Goal: Task Accomplishment & Management: Manage account settings

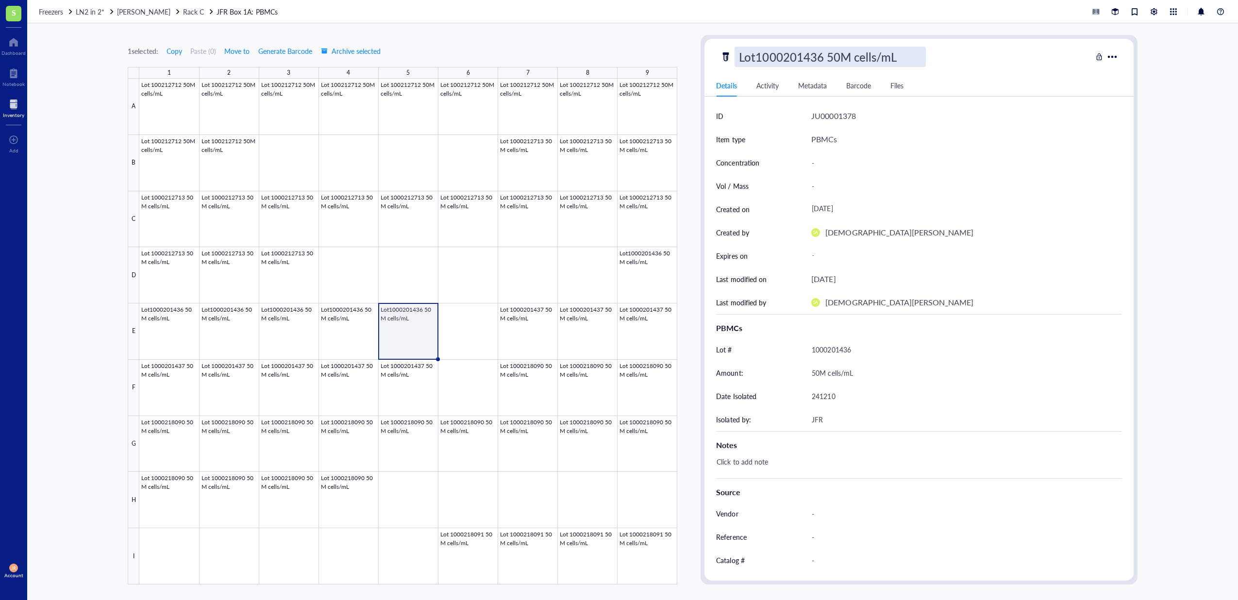
click at [1217, 198] on div "1 selected: Copy Paste ( 0 ) Move to Generate Barcode Archive selected 1 2 3 4 …" at bounding box center [632, 311] width 1211 height 577
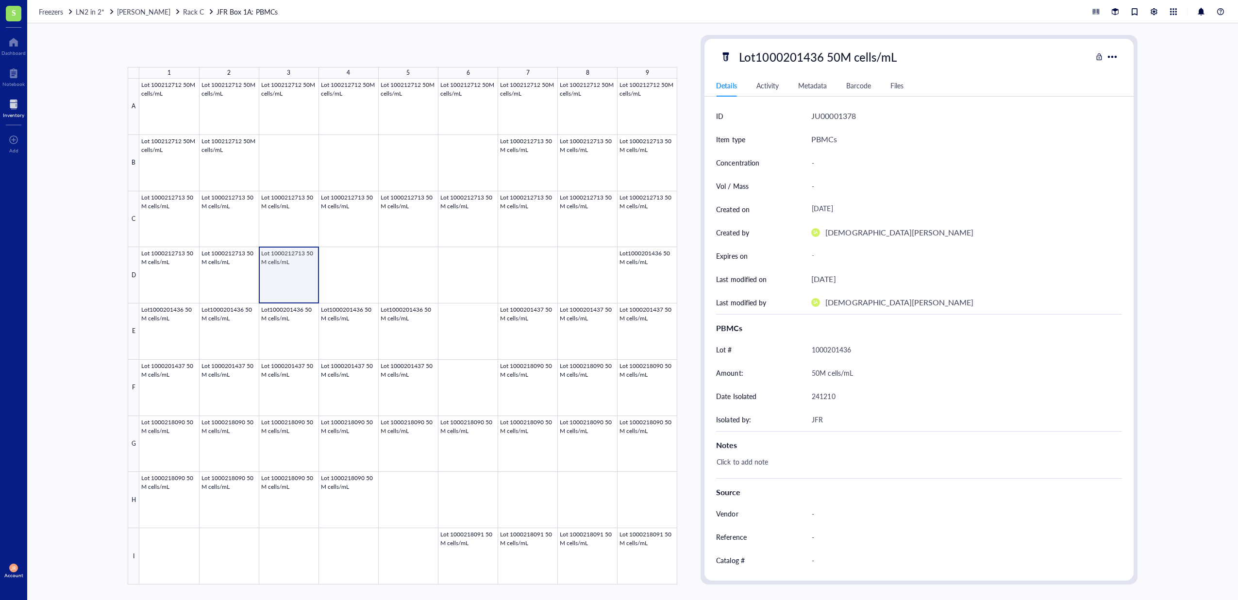
click at [305, 267] on div at bounding box center [408, 332] width 538 height 506
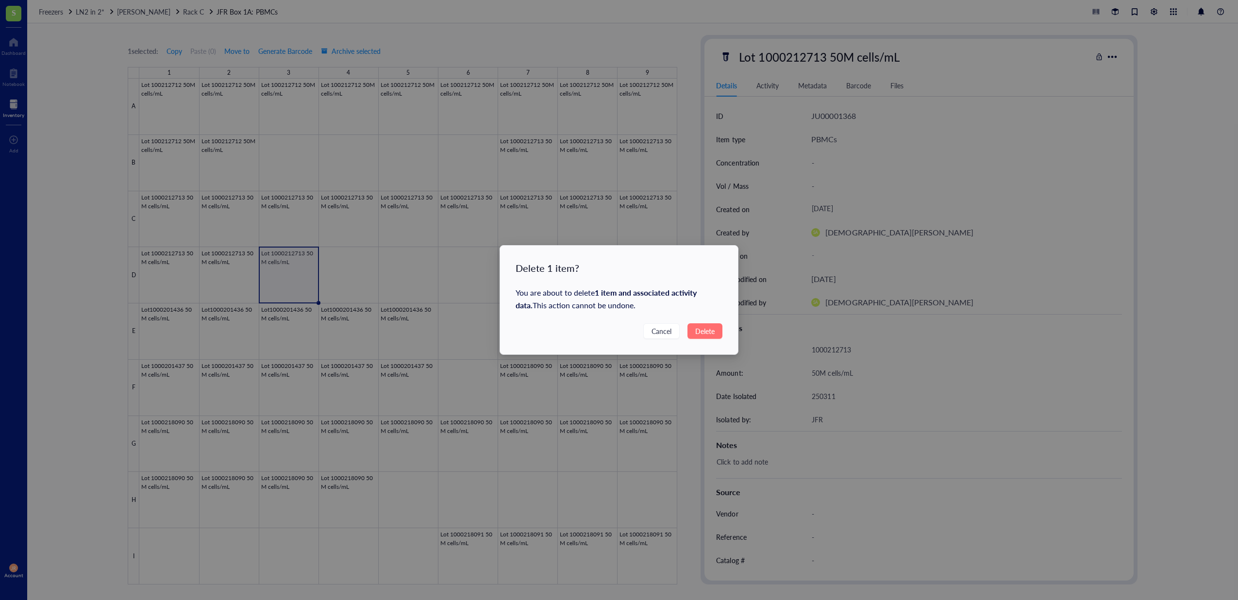
click at [707, 335] on span "Delete" at bounding box center [704, 331] width 19 height 11
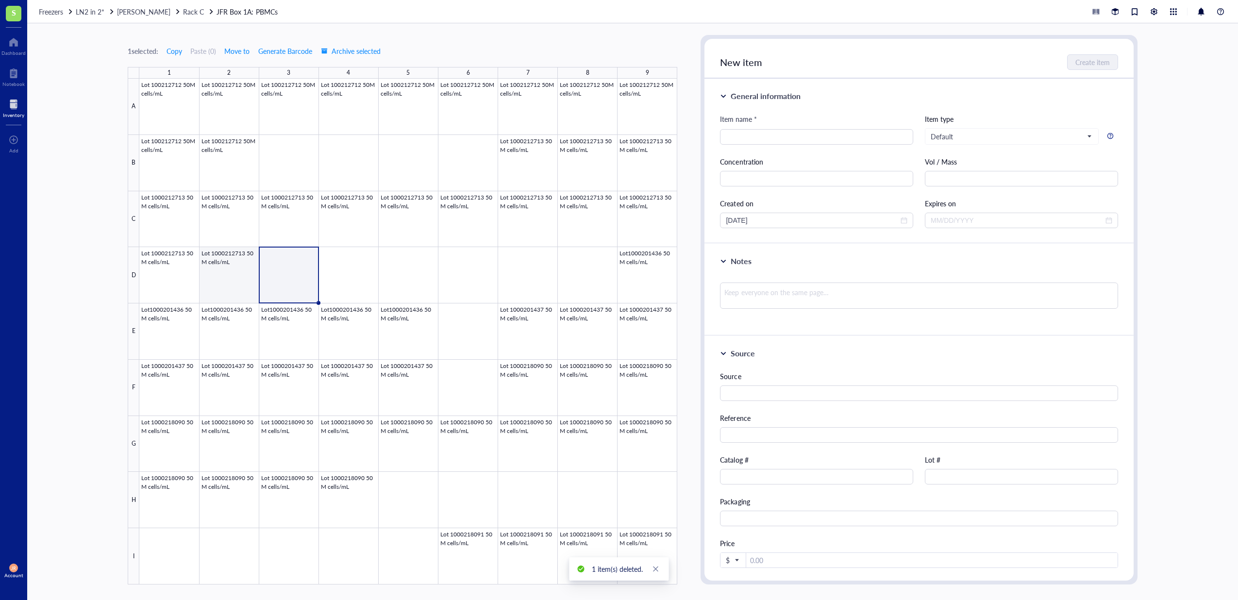
click at [227, 263] on div at bounding box center [408, 332] width 538 height 506
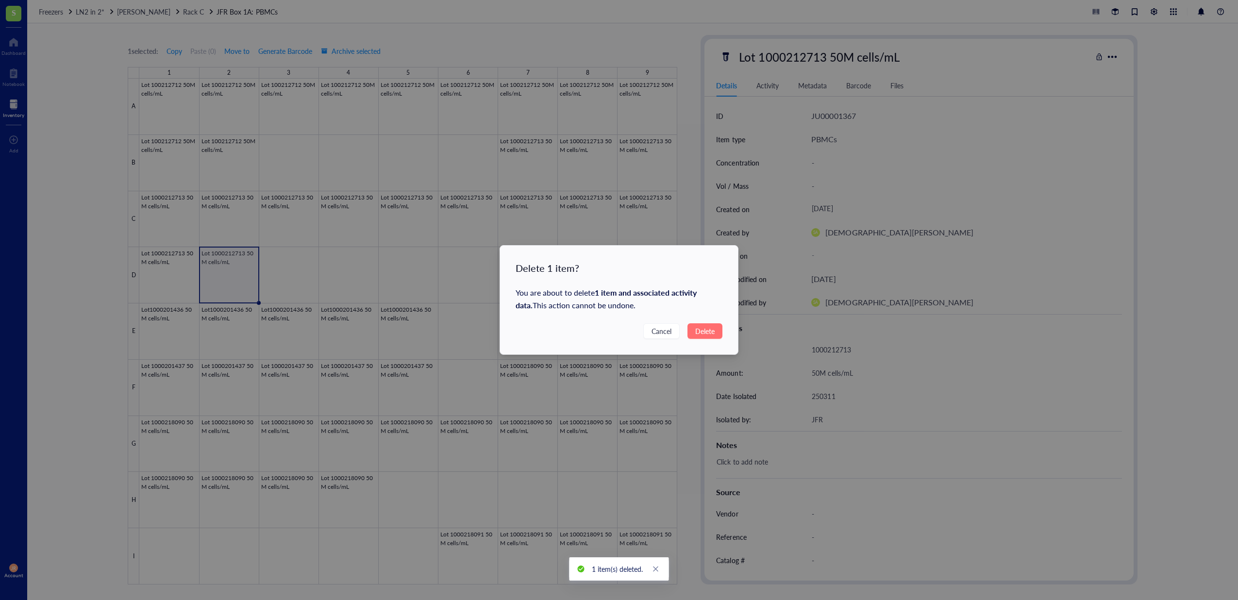
click at [718, 332] on button "Delete" at bounding box center [705, 331] width 35 height 16
